Goal: Task Accomplishment & Management: Use online tool/utility

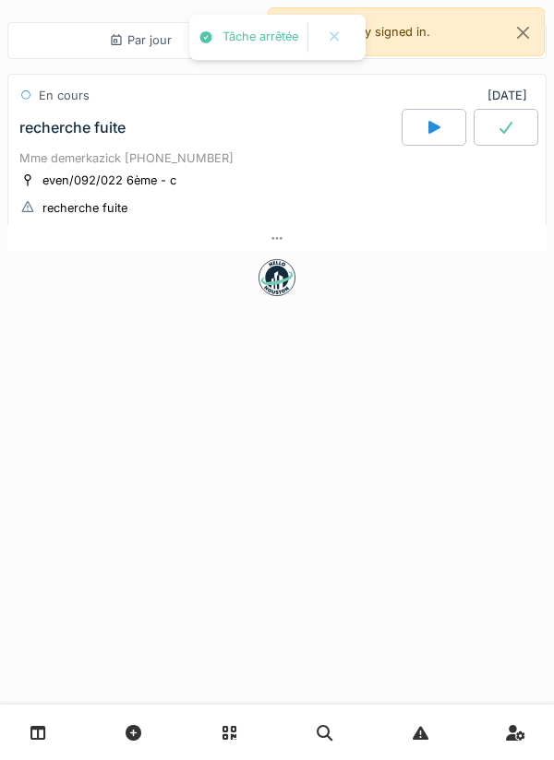
click at [344, 248] on div at bounding box center [276, 238] width 539 height 27
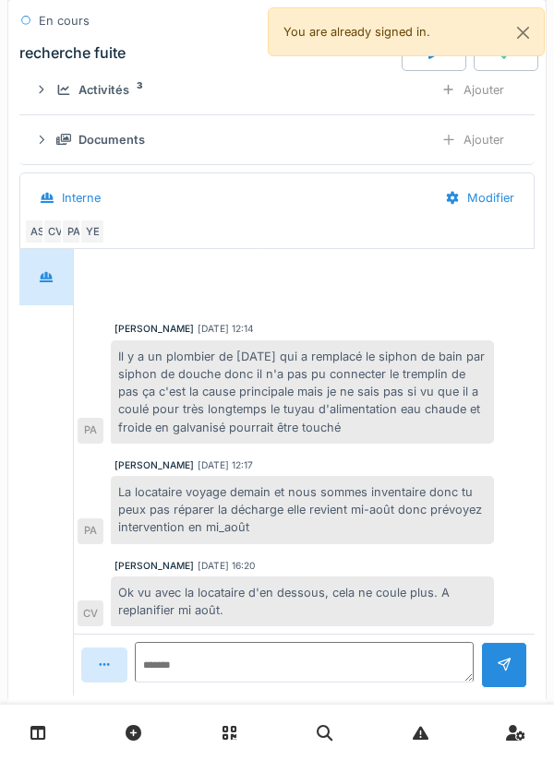
scroll to position [375, 0]
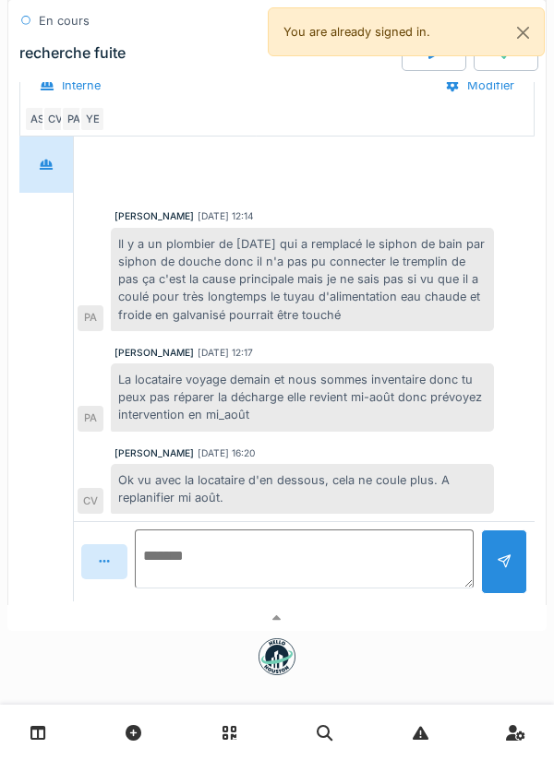
click at [411, 552] on textarea at bounding box center [304, 559] width 339 height 59
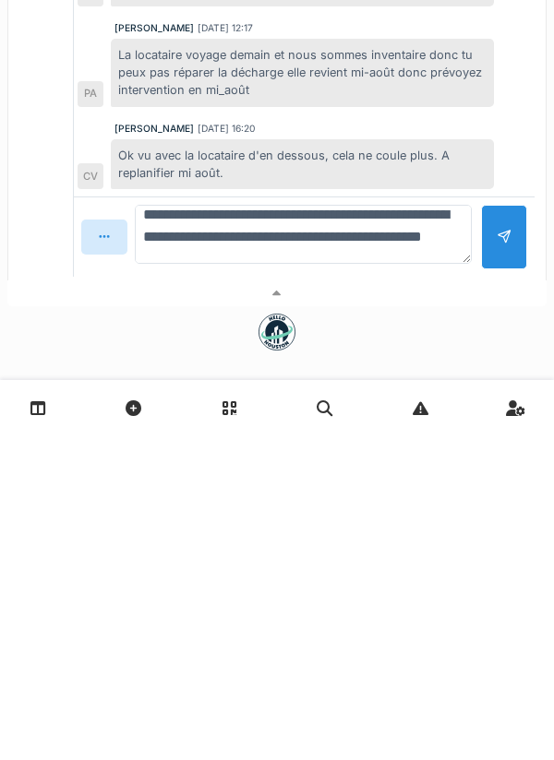
scroll to position [0, 0]
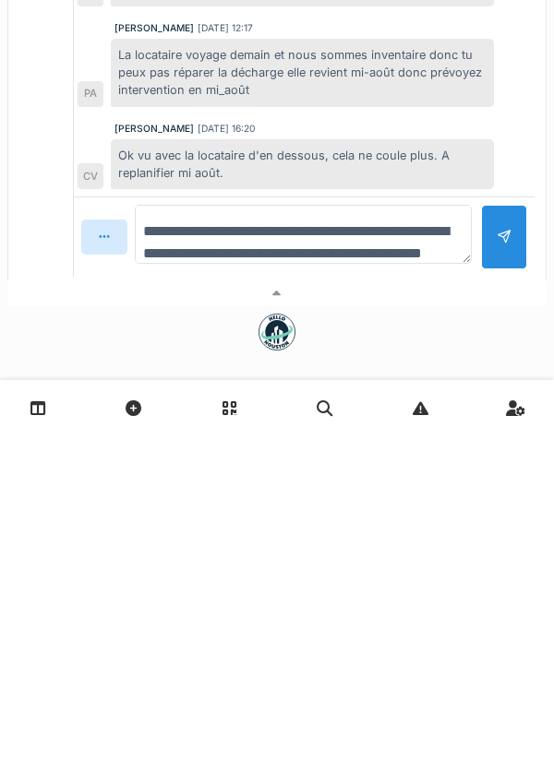
type textarea "**********"
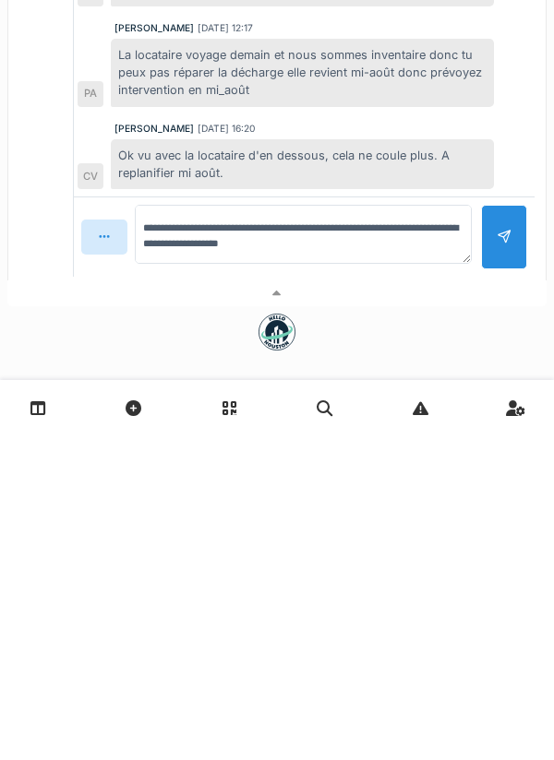
click at [498, 568] on div at bounding box center [503, 562] width 15 height 18
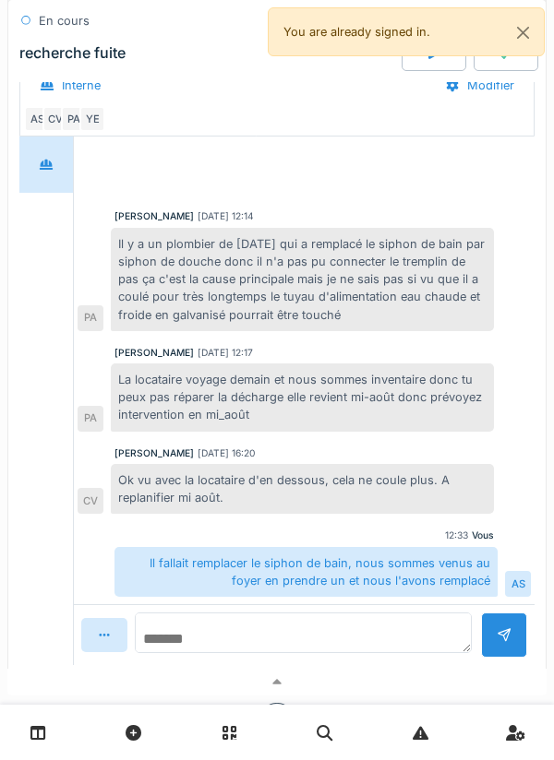
click at [372, 614] on textarea at bounding box center [303, 633] width 337 height 41
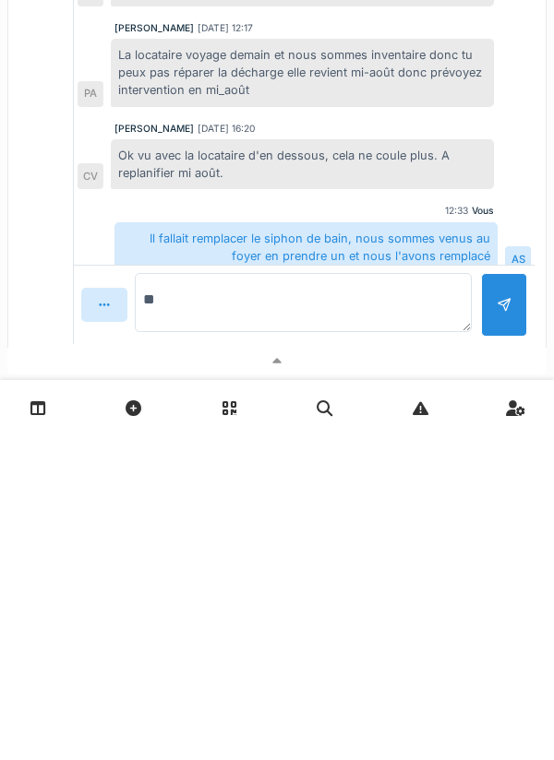
type textarea "*"
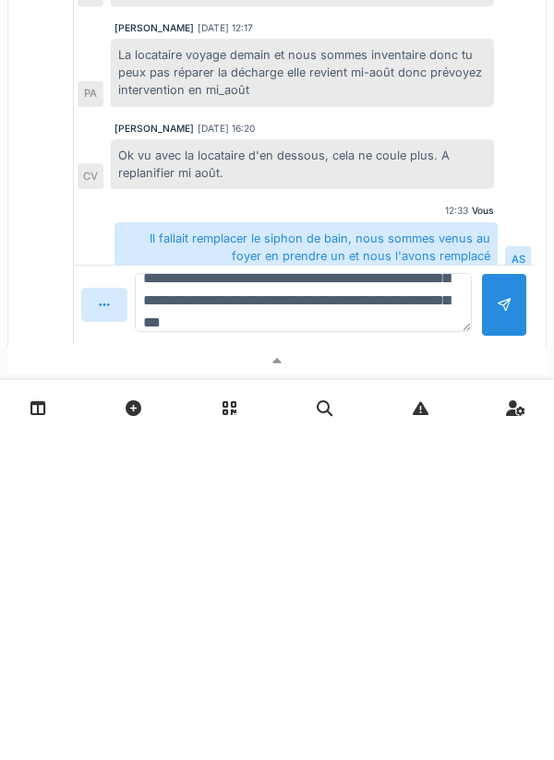
scroll to position [110, 0]
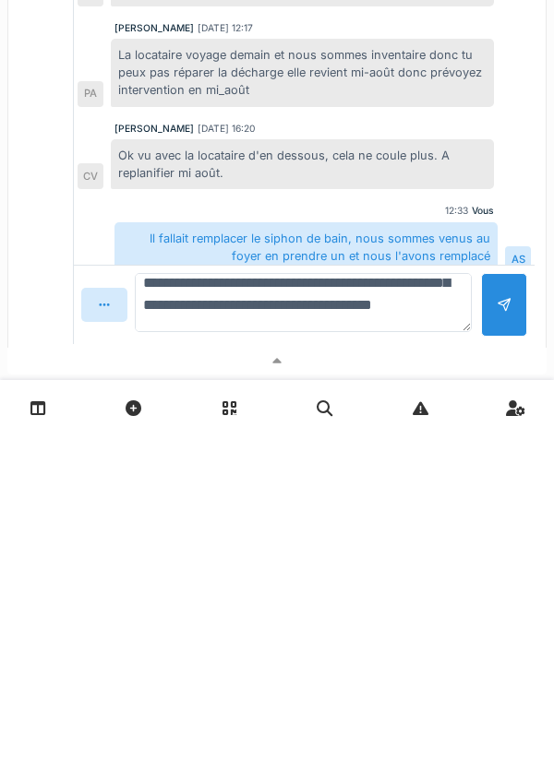
type textarea "**********"
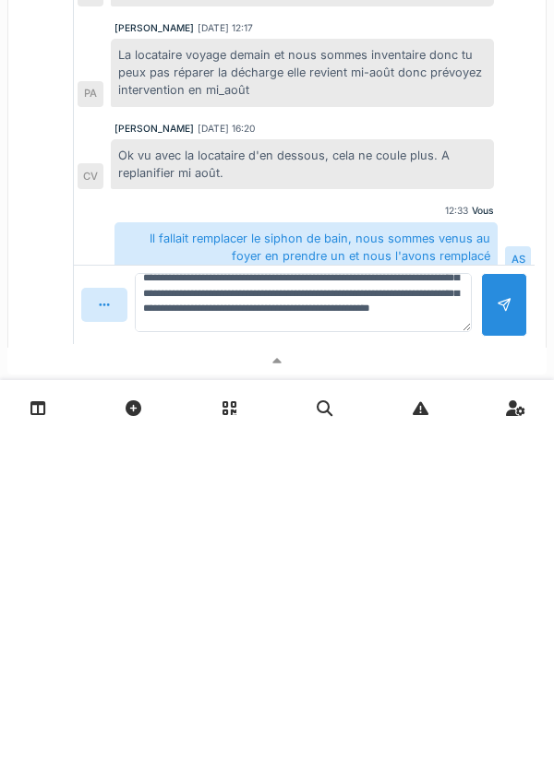
click at [496, 640] on div at bounding box center [504, 630] width 46 height 64
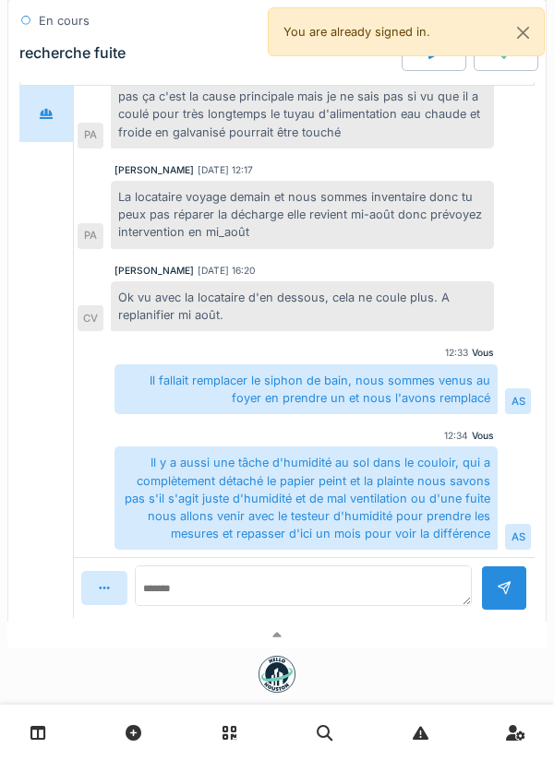
scroll to position [459, 0]
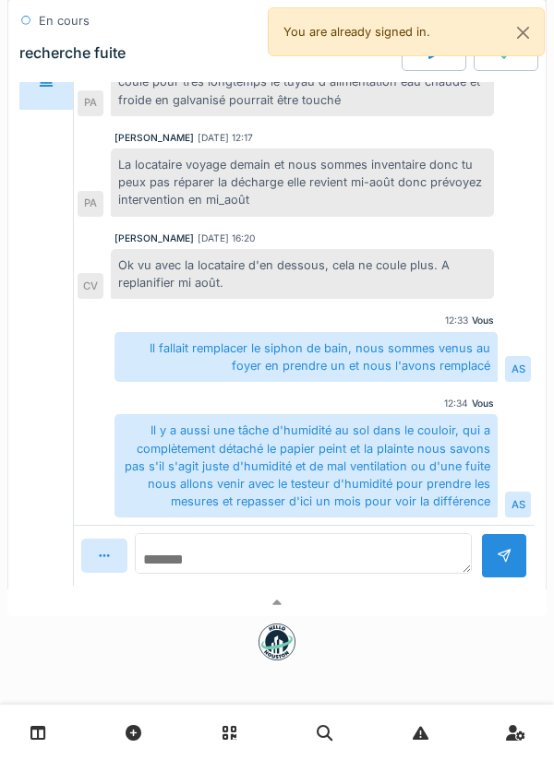
click at [343, 557] on textarea at bounding box center [303, 553] width 337 height 41
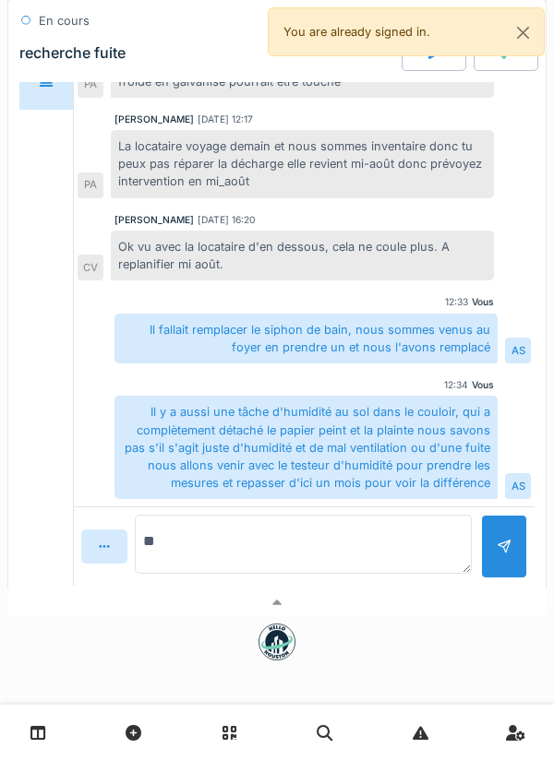
click at [362, 546] on textarea "**" at bounding box center [303, 544] width 337 height 59
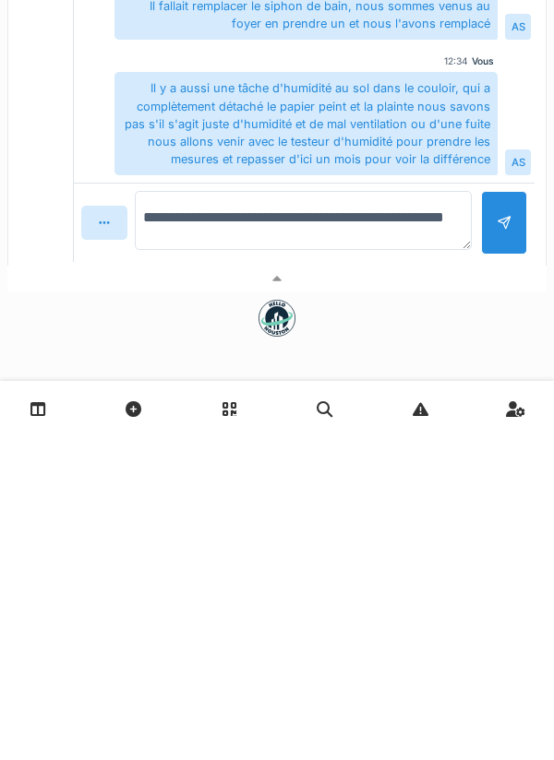
type textarea "**********"
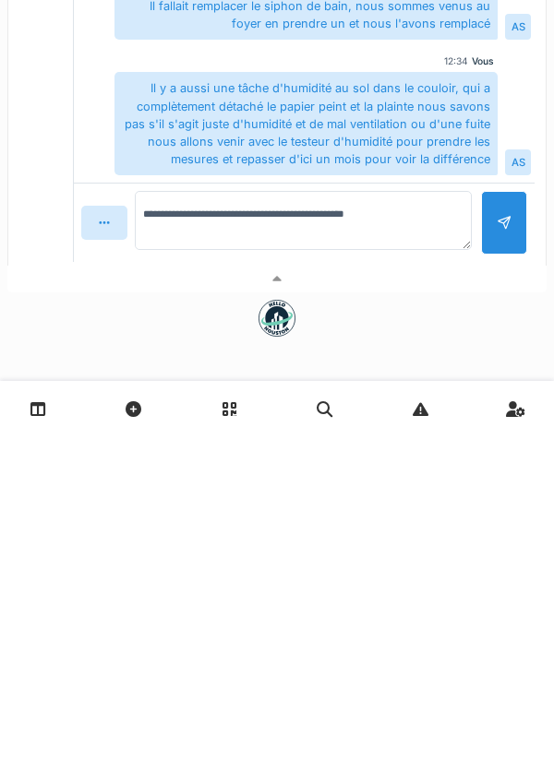
click at [497, 545] on div at bounding box center [503, 547] width 15 height 18
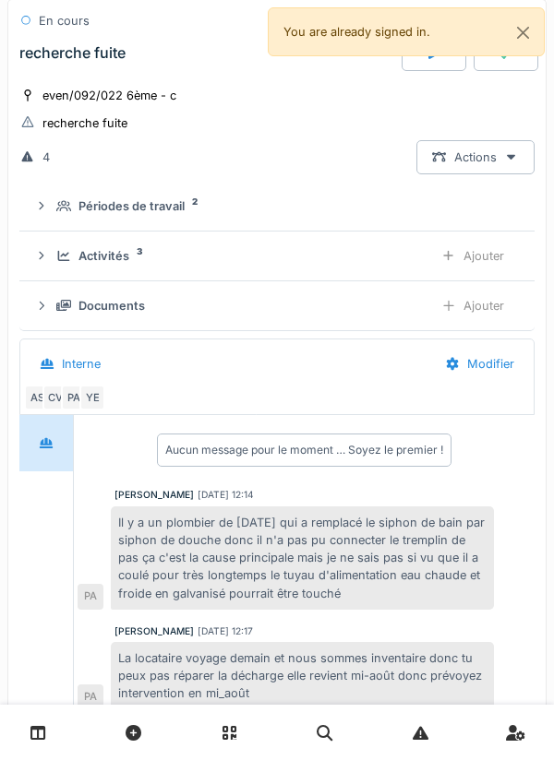
scroll to position [0, 0]
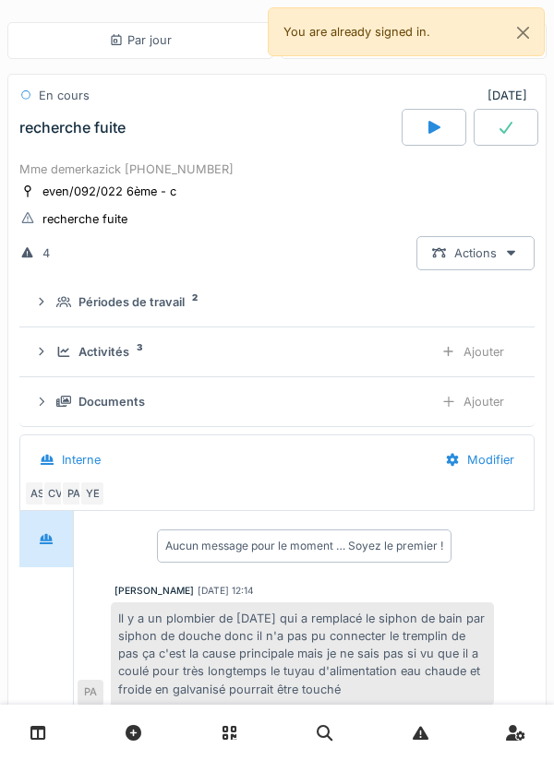
click at [379, 351] on div "Activités 3" at bounding box center [237, 352] width 362 height 18
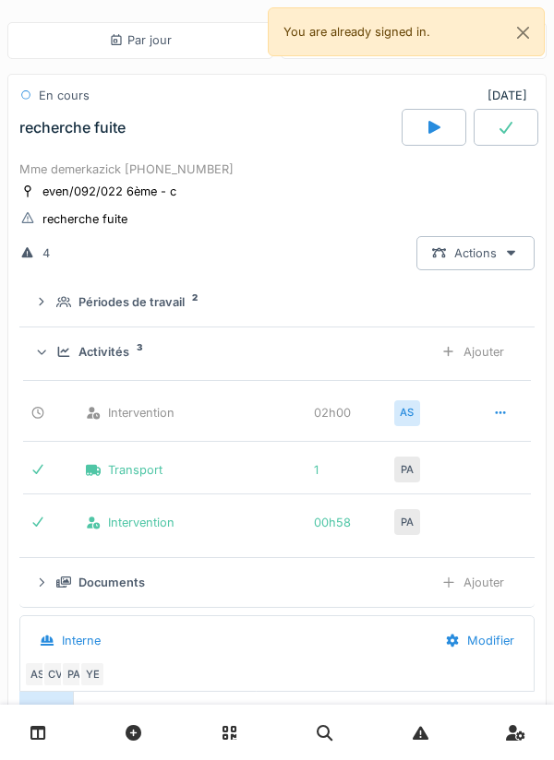
click at [478, 354] on div "Ajouter" at bounding box center [472, 352] width 94 height 34
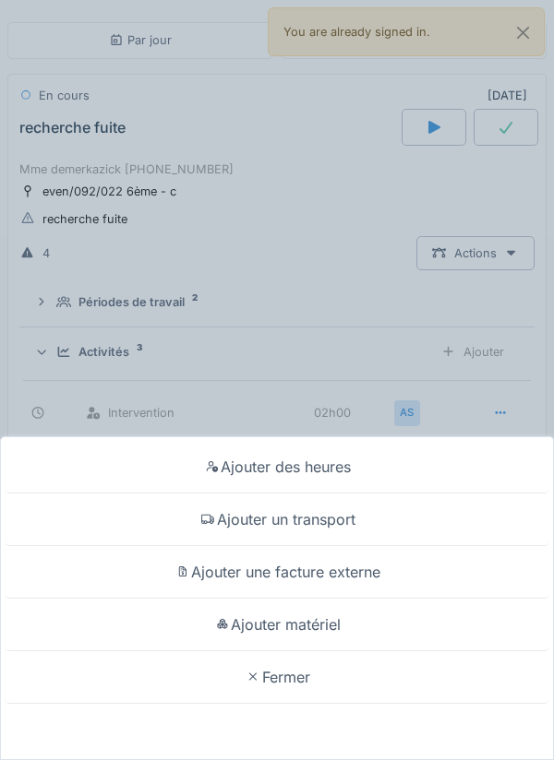
click at [228, 626] on div at bounding box center [222, 625] width 18 height 16
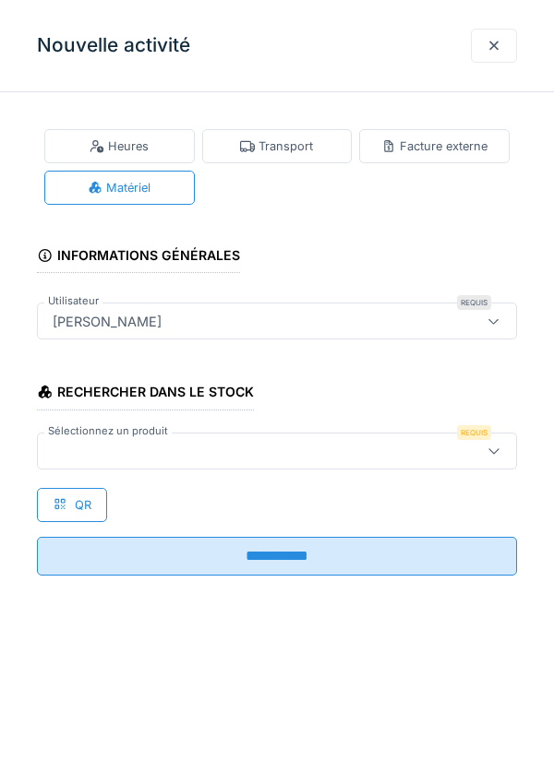
click at [123, 460] on div at bounding box center [246, 451] width 402 height 20
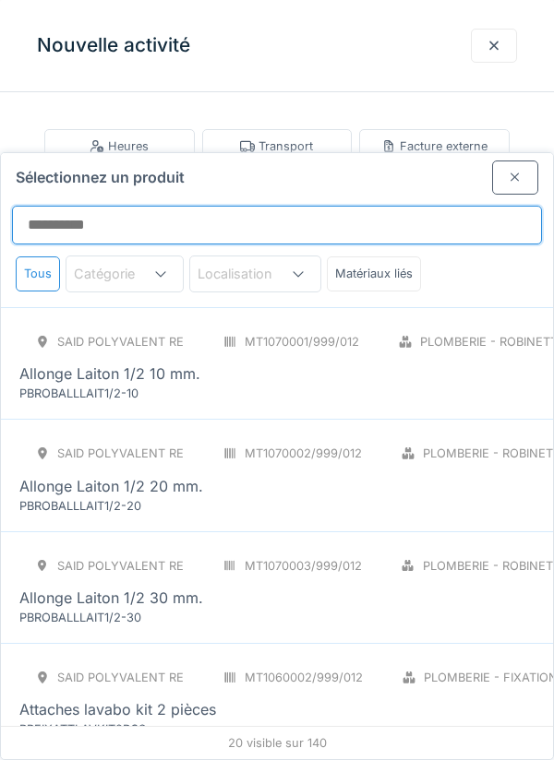
click at [89, 206] on input "Sélectionnez un produit" at bounding box center [277, 225] width 530 height 39
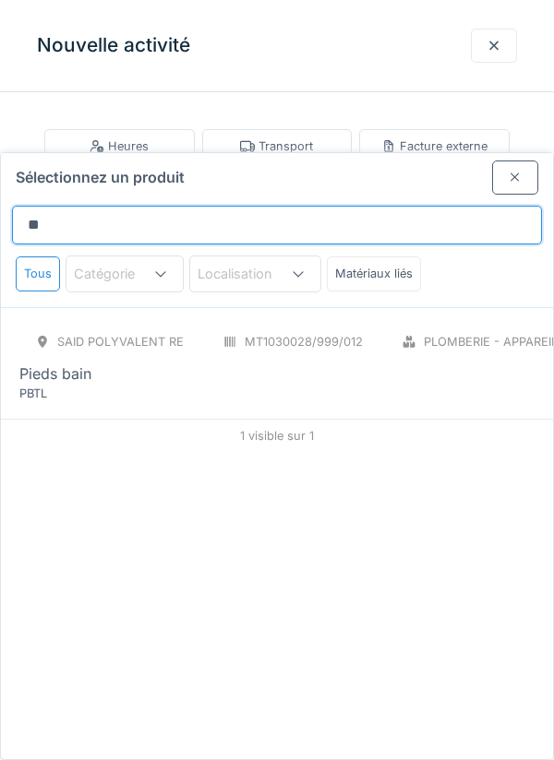
type input "*"
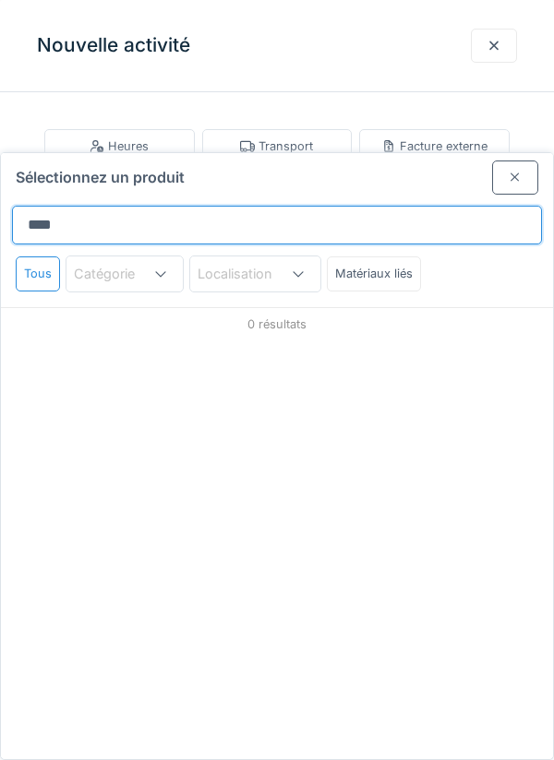
type input "*****"
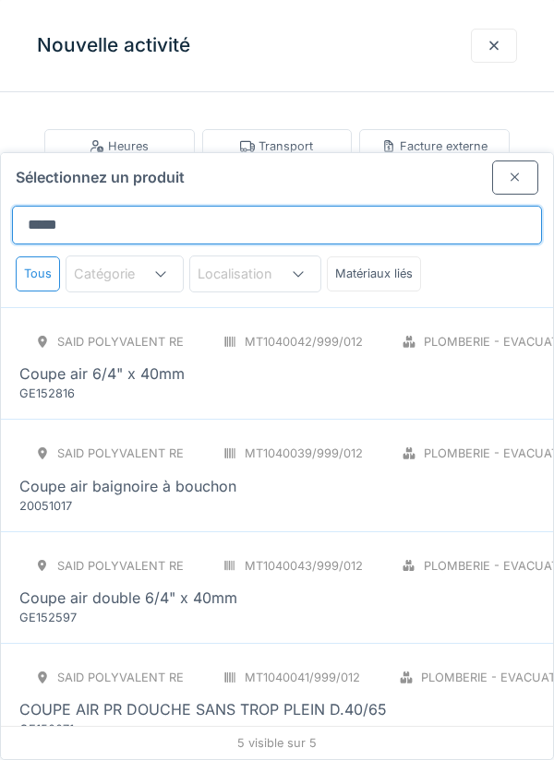
scroll to position [70, 0]
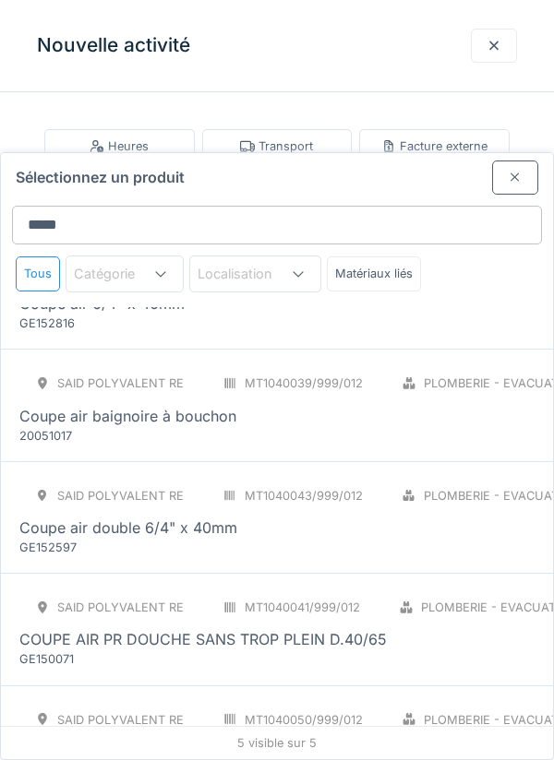
click at [75, 427] on div "20051017" at bounding box center [129, 436] width 221 height 18
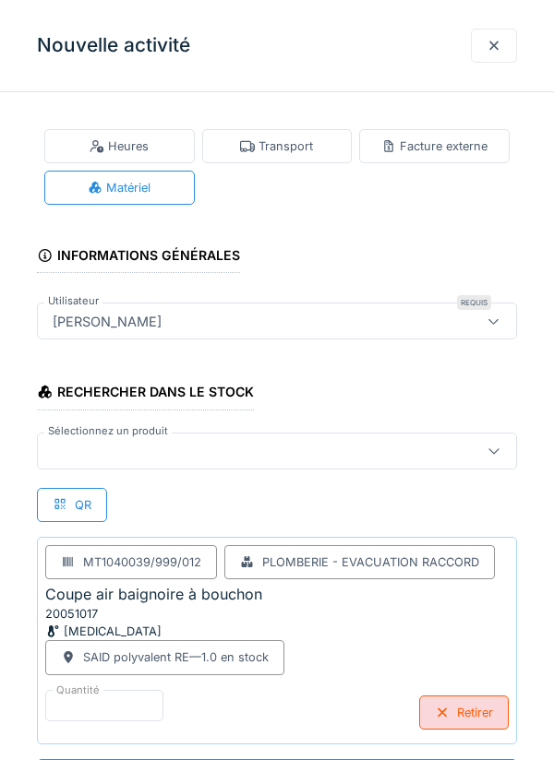
scroll to position [1, 0]
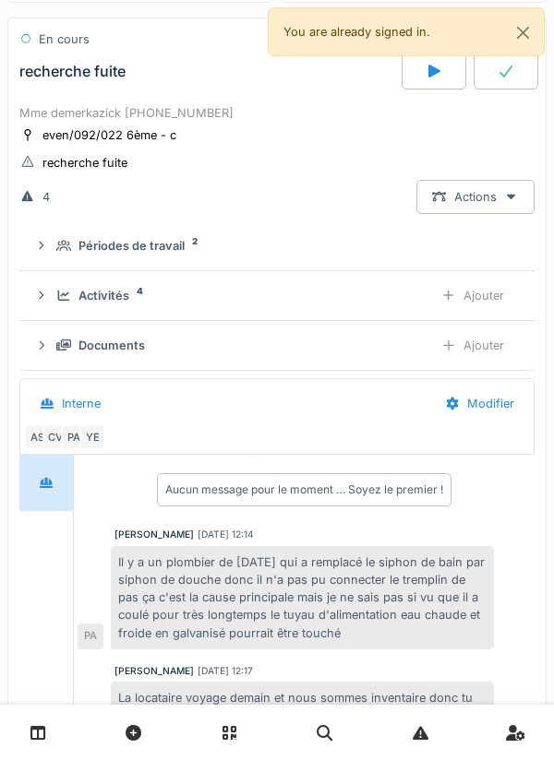
scroll to position [0, 0]
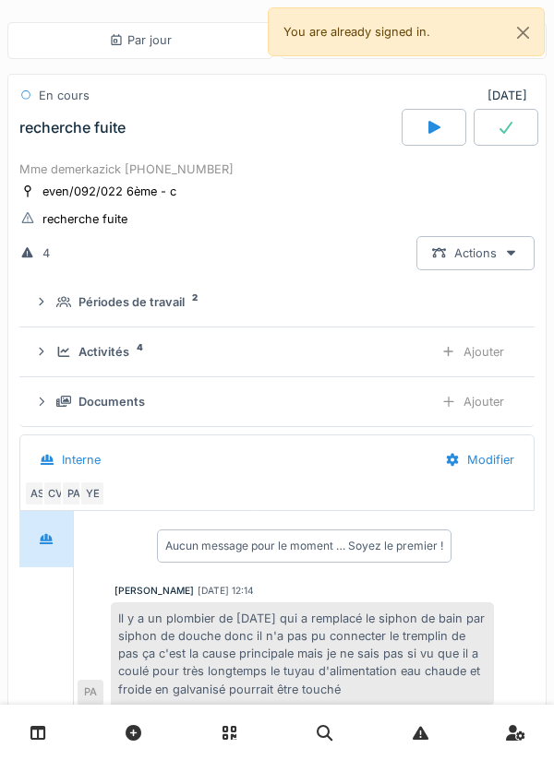
click at [485, 397] on div "Ajouter" at bounding box center [472, 402] width 94 height 34
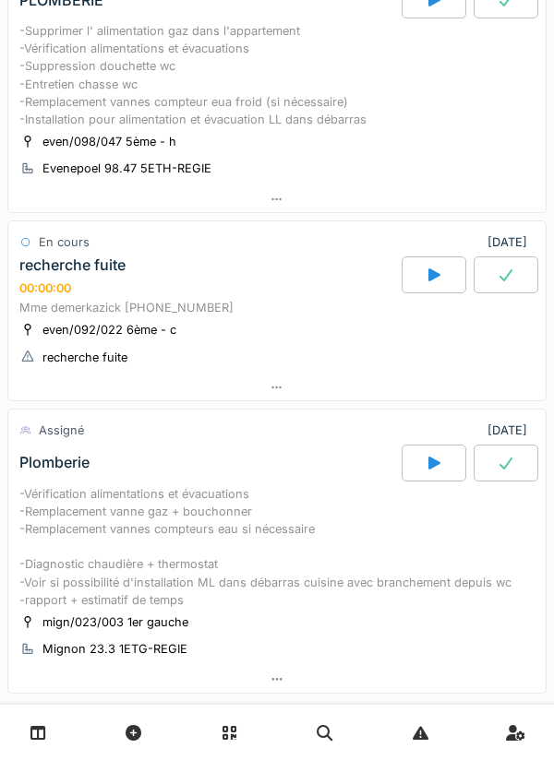
scroll to position [574, 0]
